Goal: Transaction & Acquisition: Purchase product/service

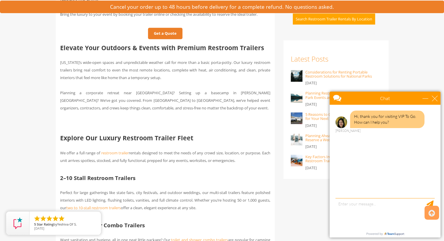
scroll to position [362, 0]
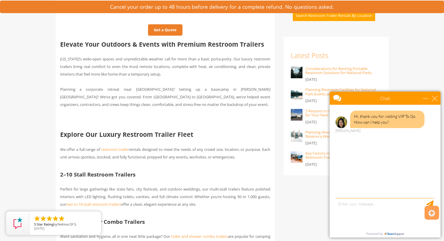
click at [438, 97] on div "Chat" at bounding box center [384, 98] width 111 height 13
click at [434, 98] on div "close" at bounding box center [435, 98] width 6 height 6
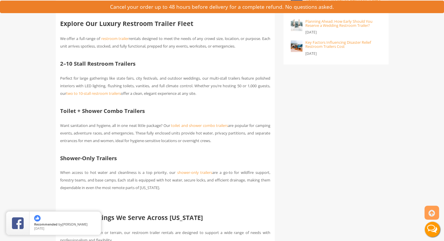
scroll to position [474, 0]
click at [88, 95] on span "two to 10-stall restroom trailers" at bounding box center [93, 92] width 55 height 5
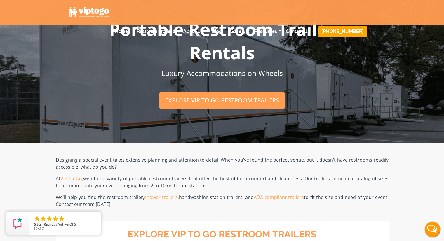
scroll to position [7, 0]
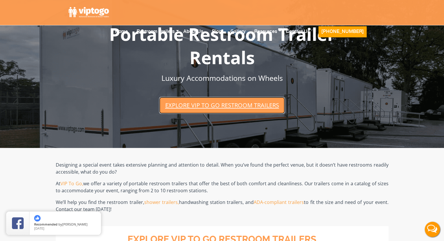
click at [197, 104] on link "Explore VIP To Go restroom trailers" at bounding box center [221, 105] width 125 height 17
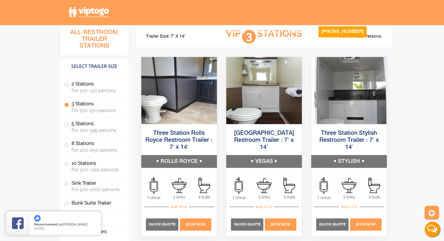
scroll to position [768, 0]
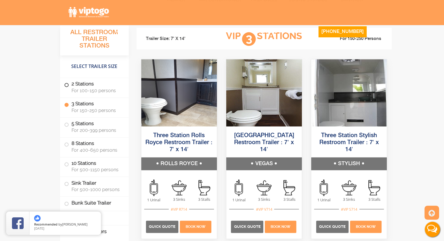
click at [66, 85] on span at bounding box center [66, 85] width 2 height 2
click at [67, 84] on span at bounding box center [66, 85] width 2 height 2
click at [81, 83] on label "2 Stations For 100-150 persons" at bounding box center [94, 87] width 60 height 18
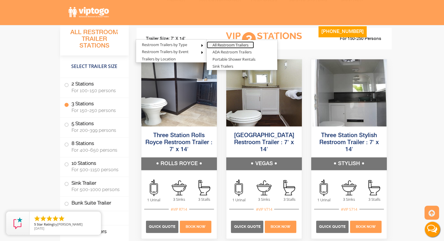
click at [230, 41] on link "All Restroom Trailers" at bounding box center [230, 44] width 47 height 7
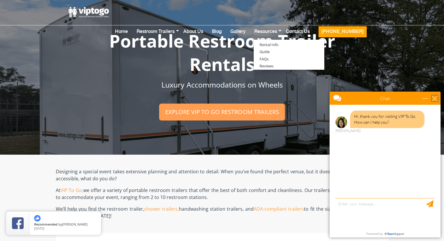
click at [434, 98] on div "close" at bounding box center [435, 98] width 6 height 6
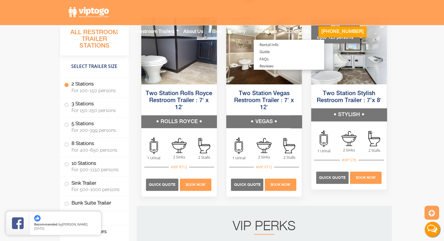
scroll to position [443, 0]
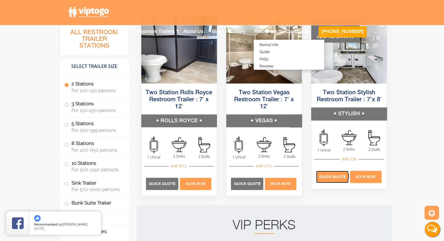
click at [333, 176] on span "Quick Quote" at bounding box center [332, 176] width 27 height 4
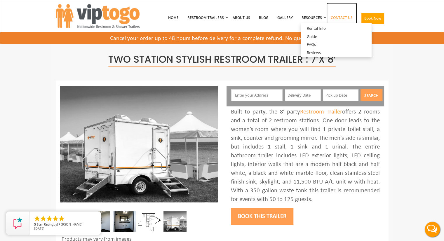
click at [339, 17] on link "Contact Us" at bounding box center [341, 18] width 31 height 30
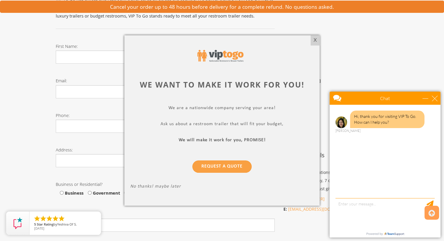
scroll to position [65, 0]
